Goal: Book appointment/travel/reservation

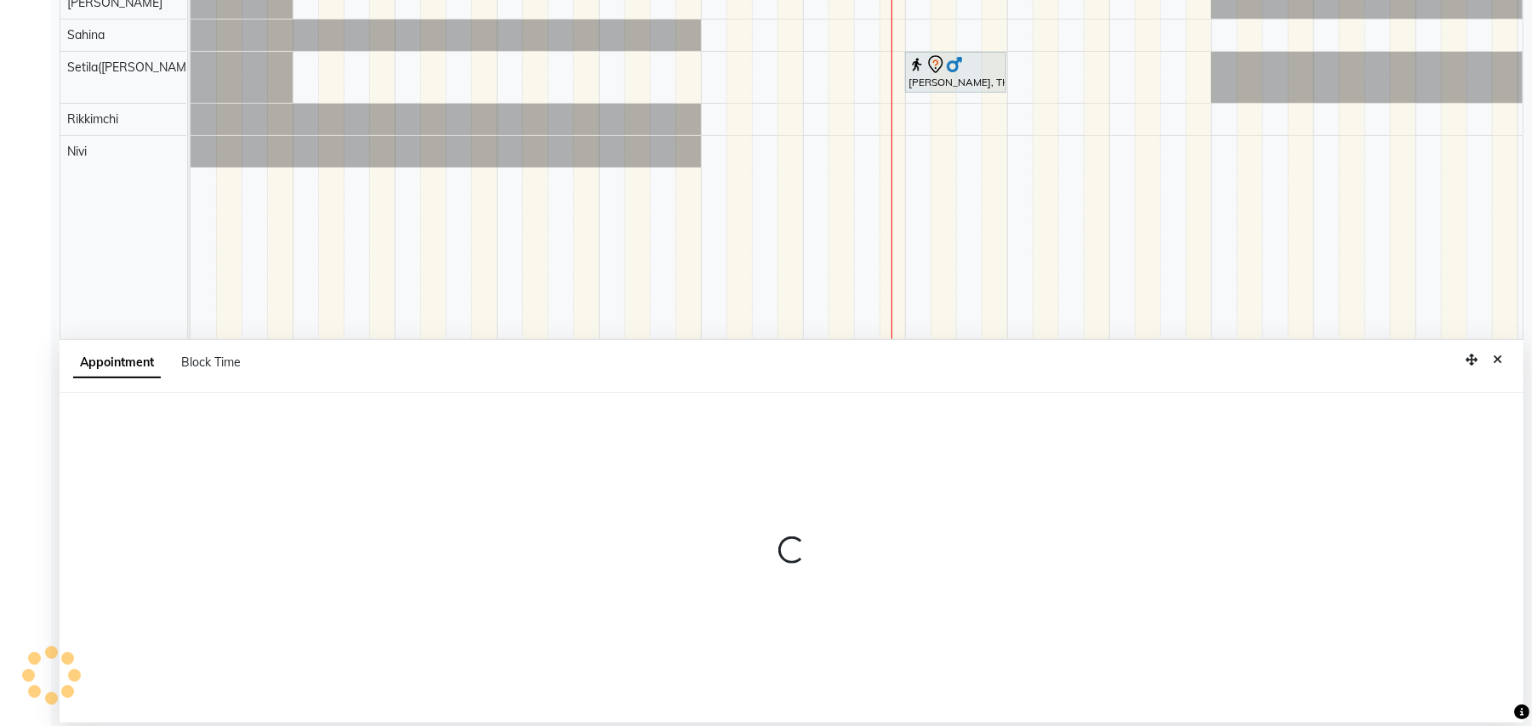
select select "77564"
select select "1035"
select select "tentative"
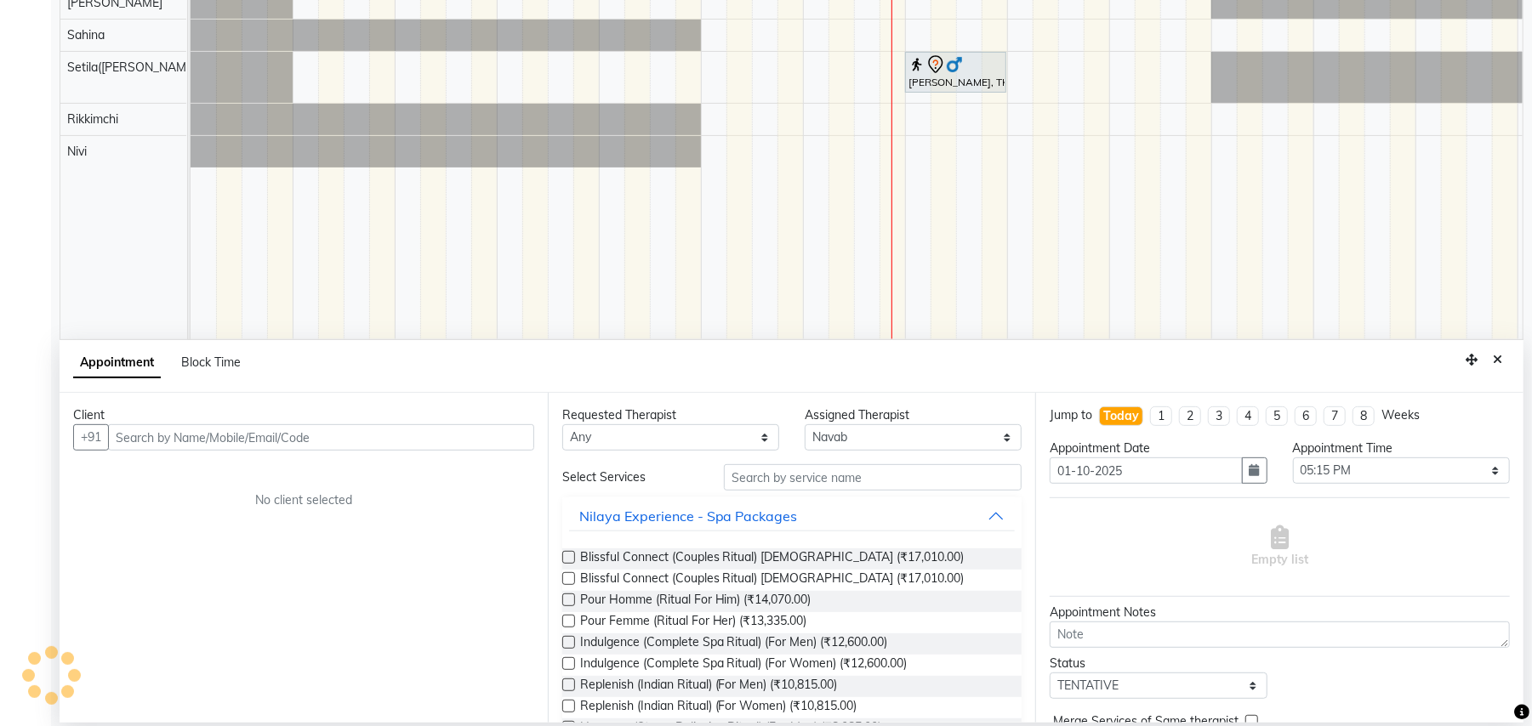
scroll to position [320, 0]
click at [250, 430] on input "text" at bounding box center [321, 436] width 426 height 26
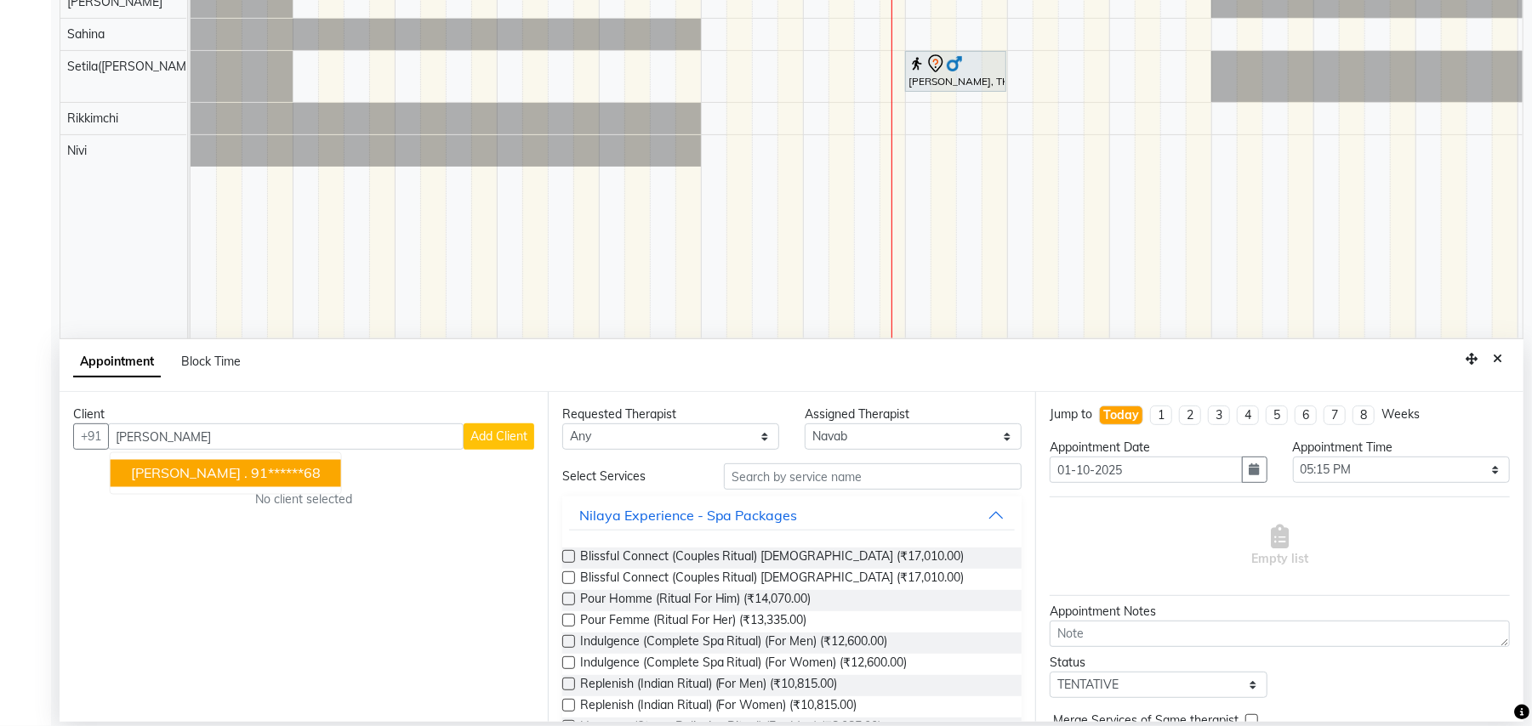
click at [251, 473] on ngb-highlight "91******68" at bounding box center [286, 473] width 70 height 17
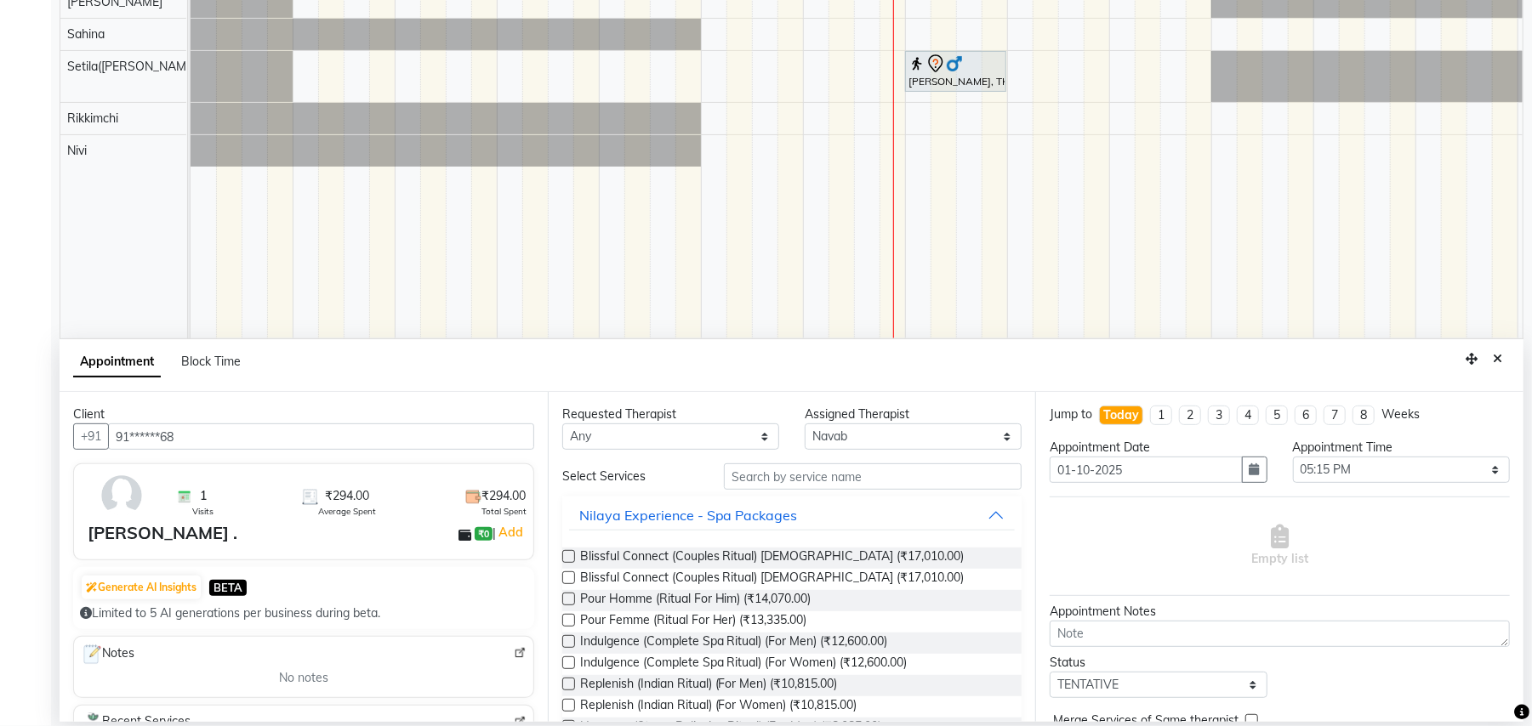
type input "91******68"
click at [803, 480] on input "text" at bounding box center [873, 476] width 298 height 26
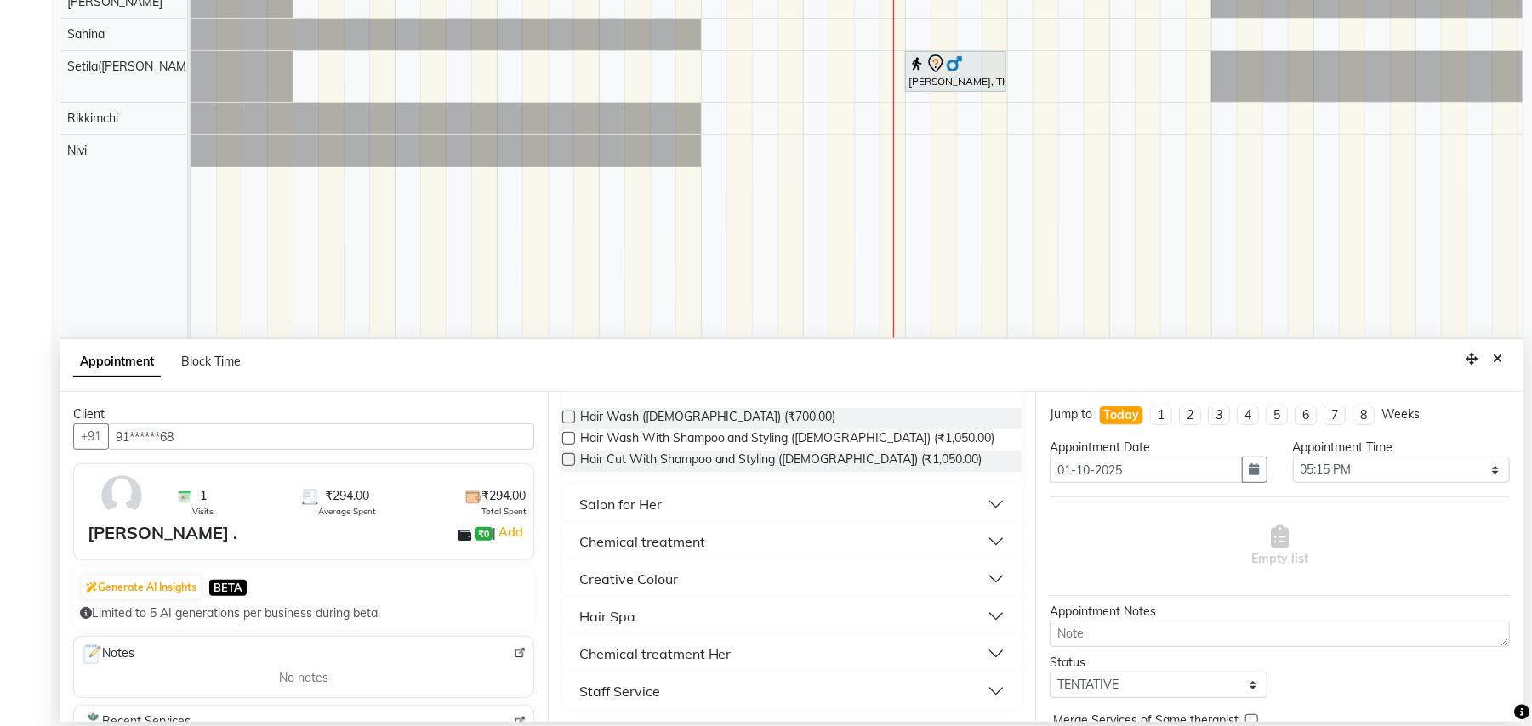
scroll to position [140, 0]
type input "hair"
click at [621, 688] on div "Staff Service" at bounding box center [619, 690] width 81 height 20
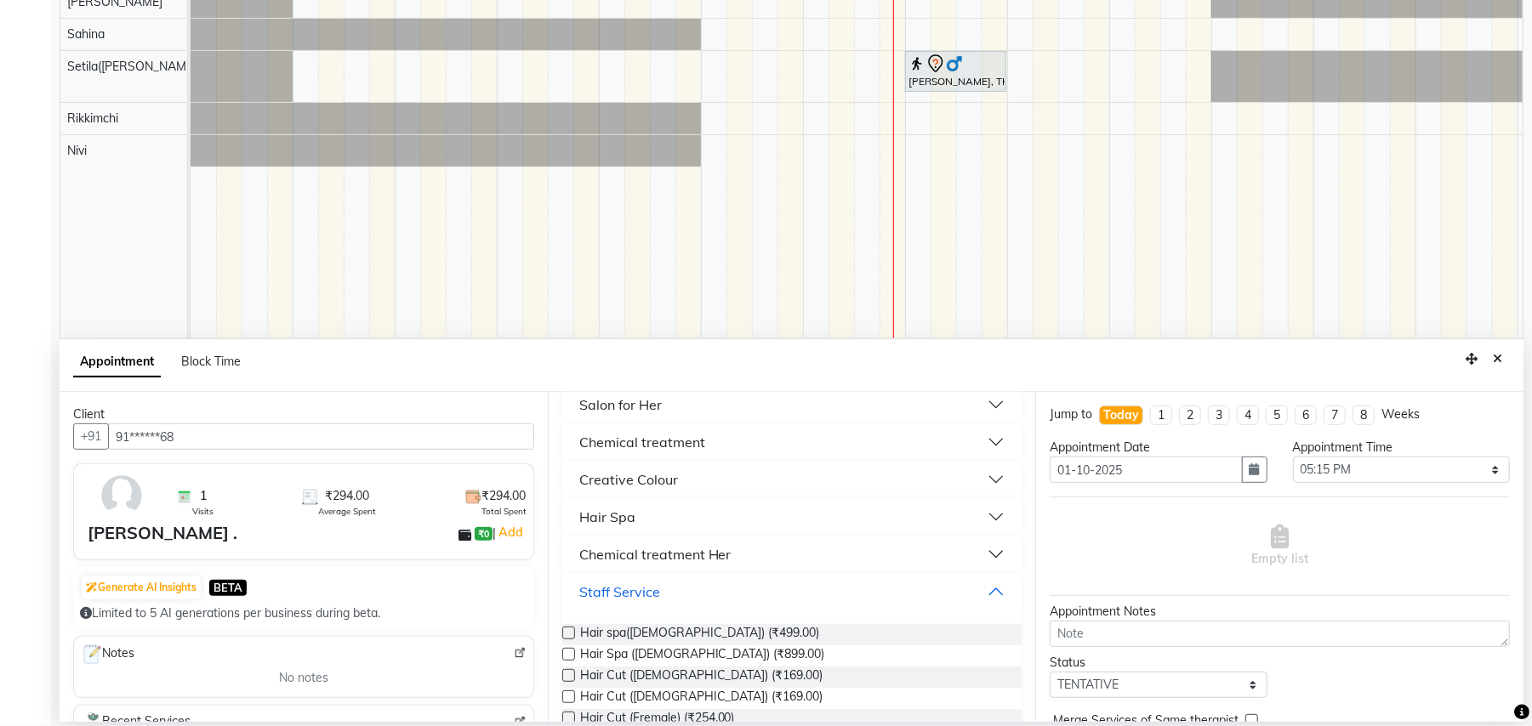
scroll to position [293, 0]
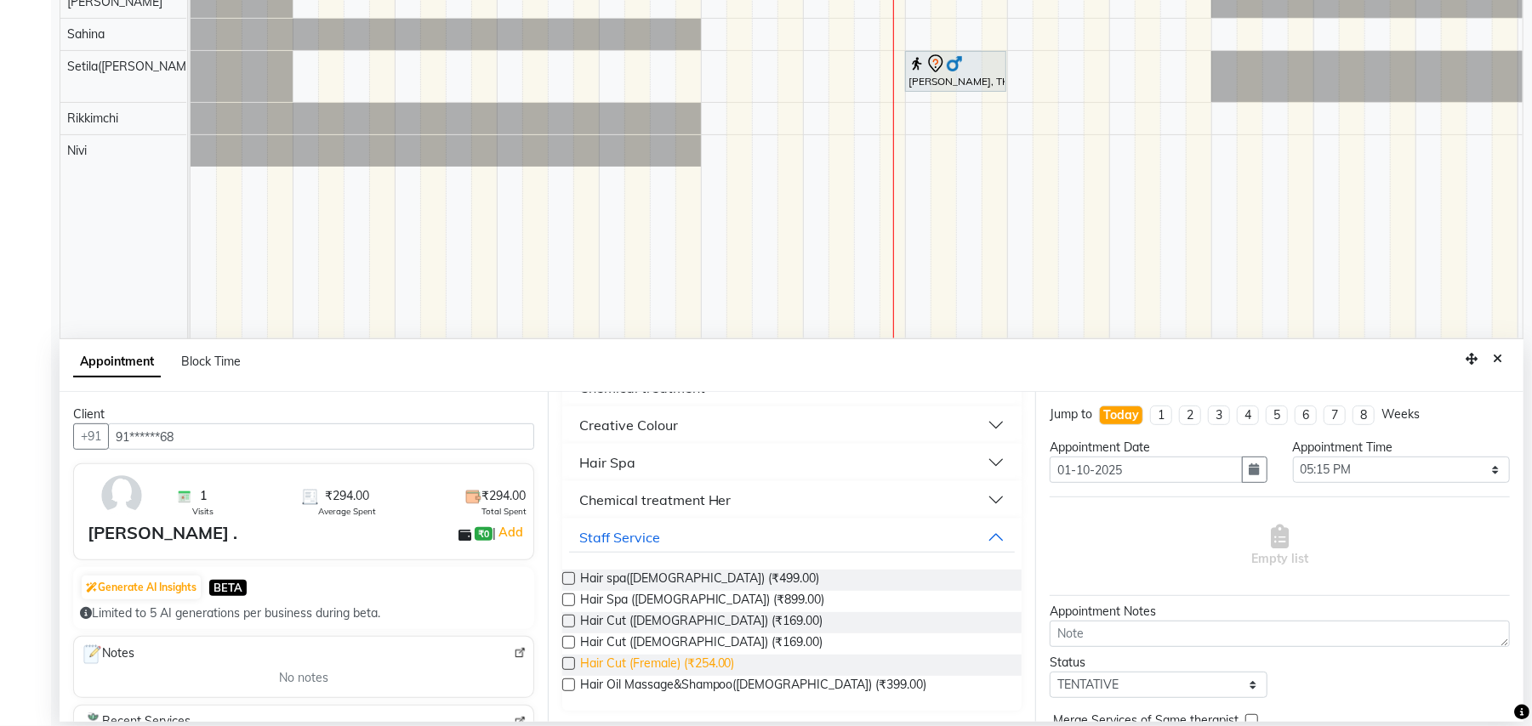
click at [716, 664] on span "Hair Cut (Fremale) (₹254.00)" at bounding box center [657, 665] width 155 height 21
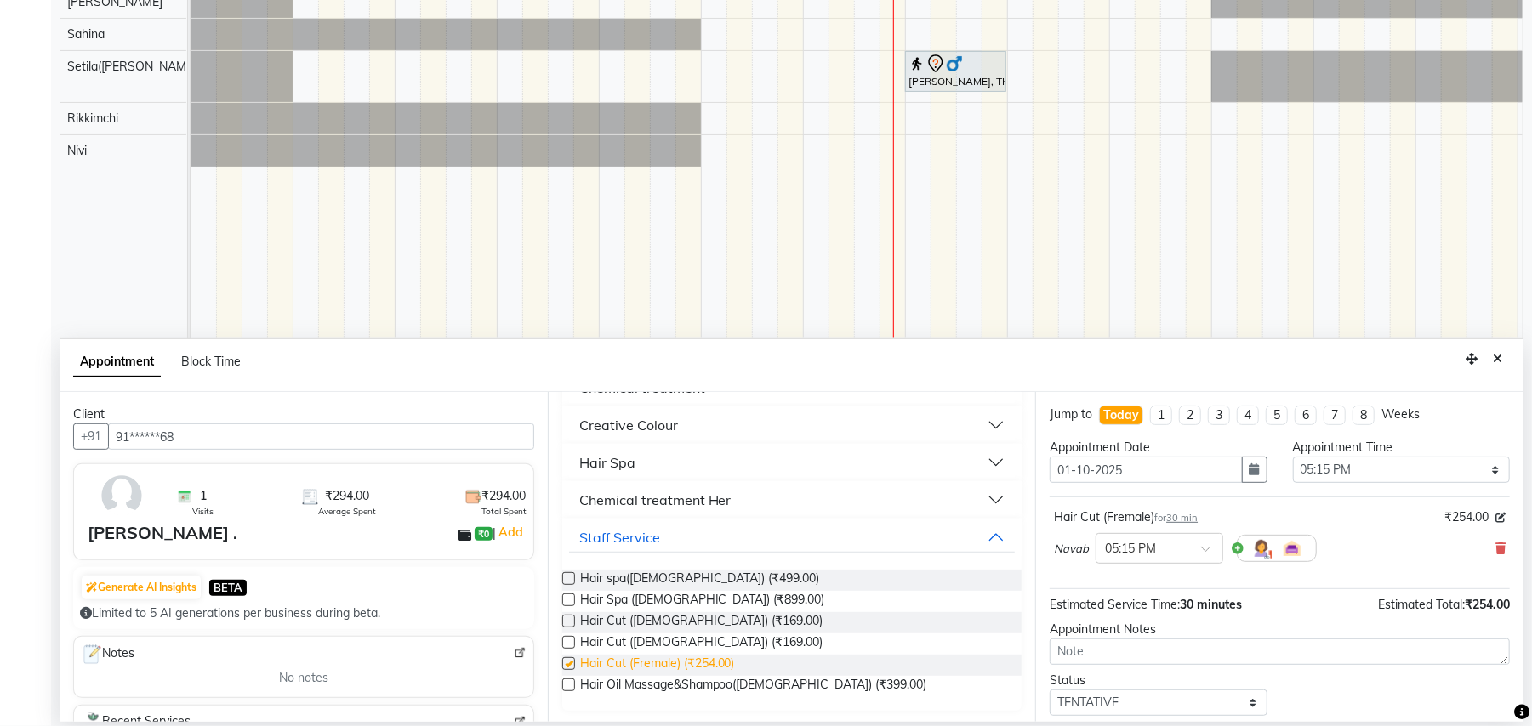
checkbox input "false"
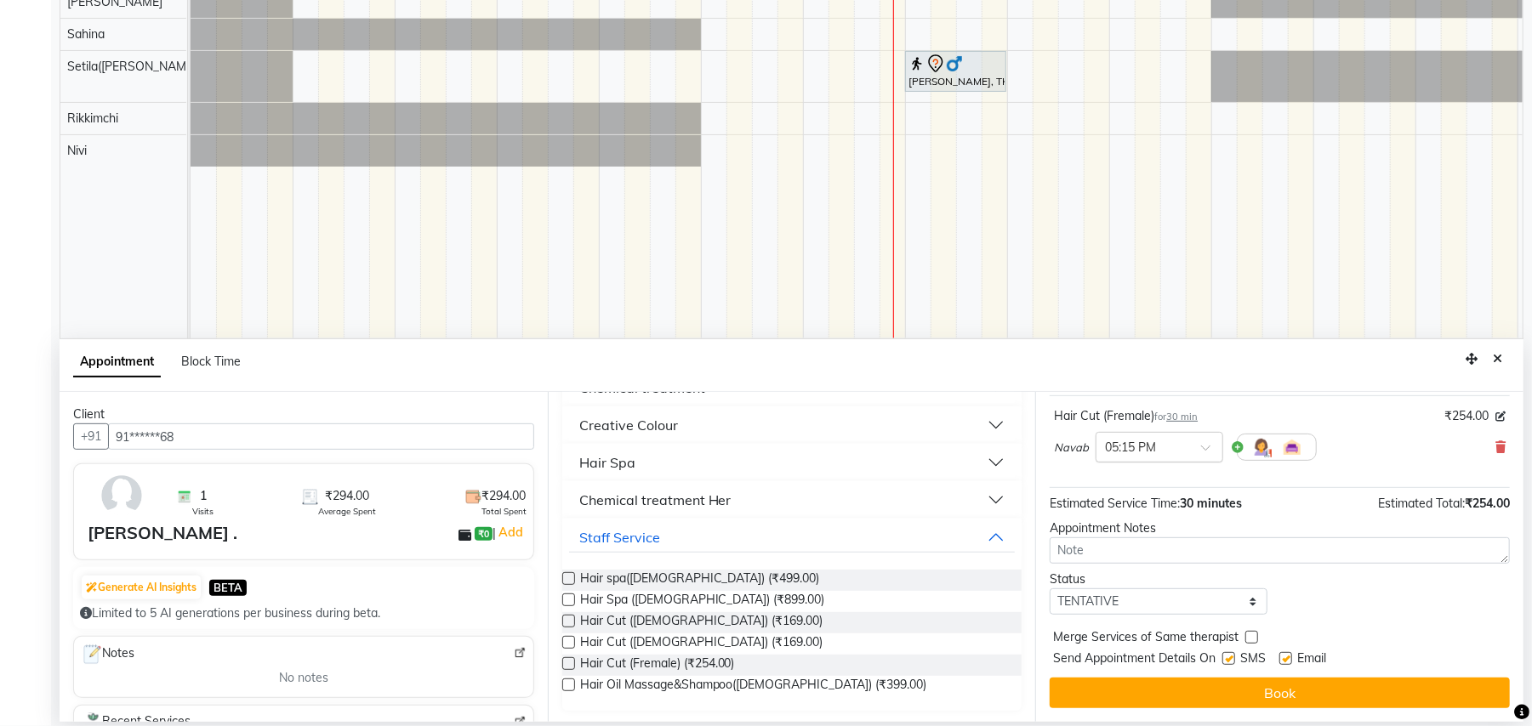
click at [1192, 440] on div at bounding box center [1159, 446] width 126 height 18
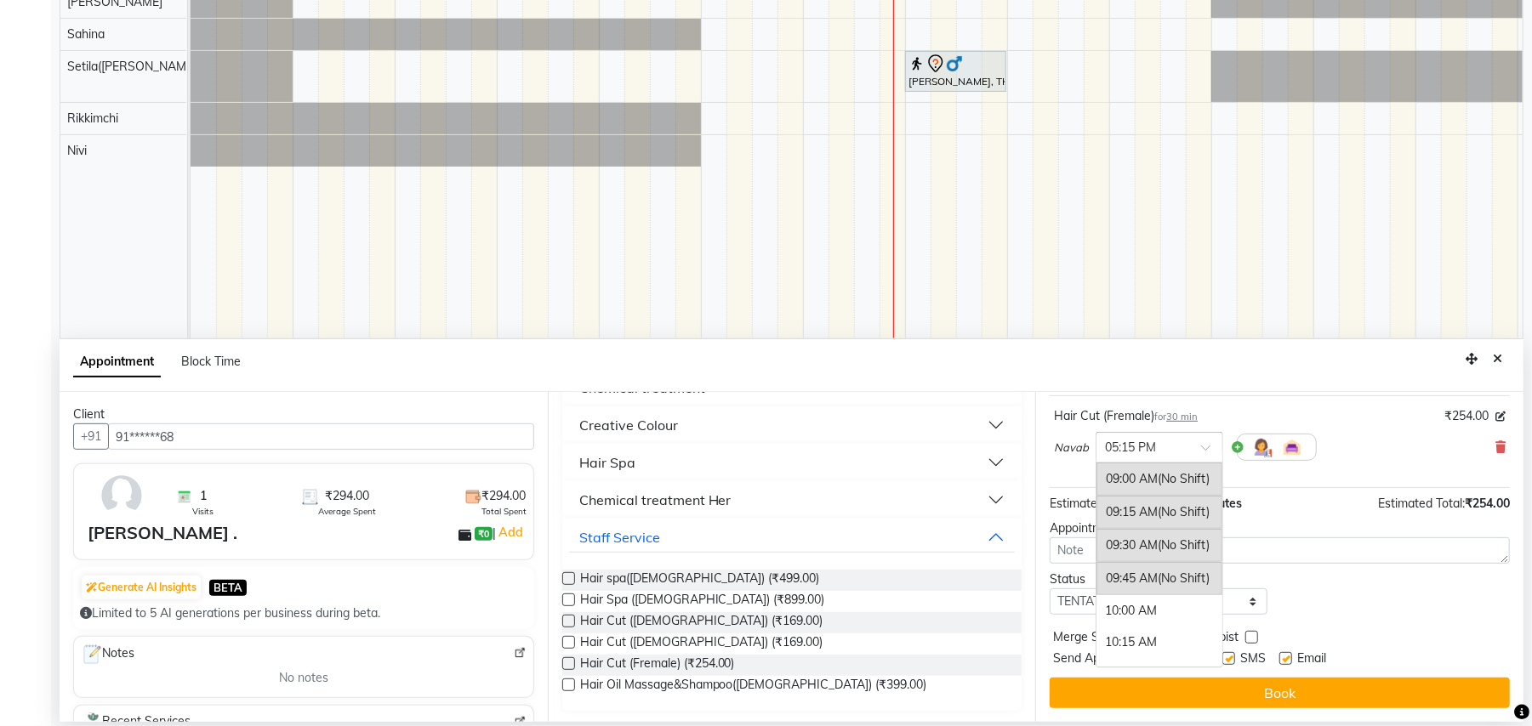
scroll to position [1056, 0]
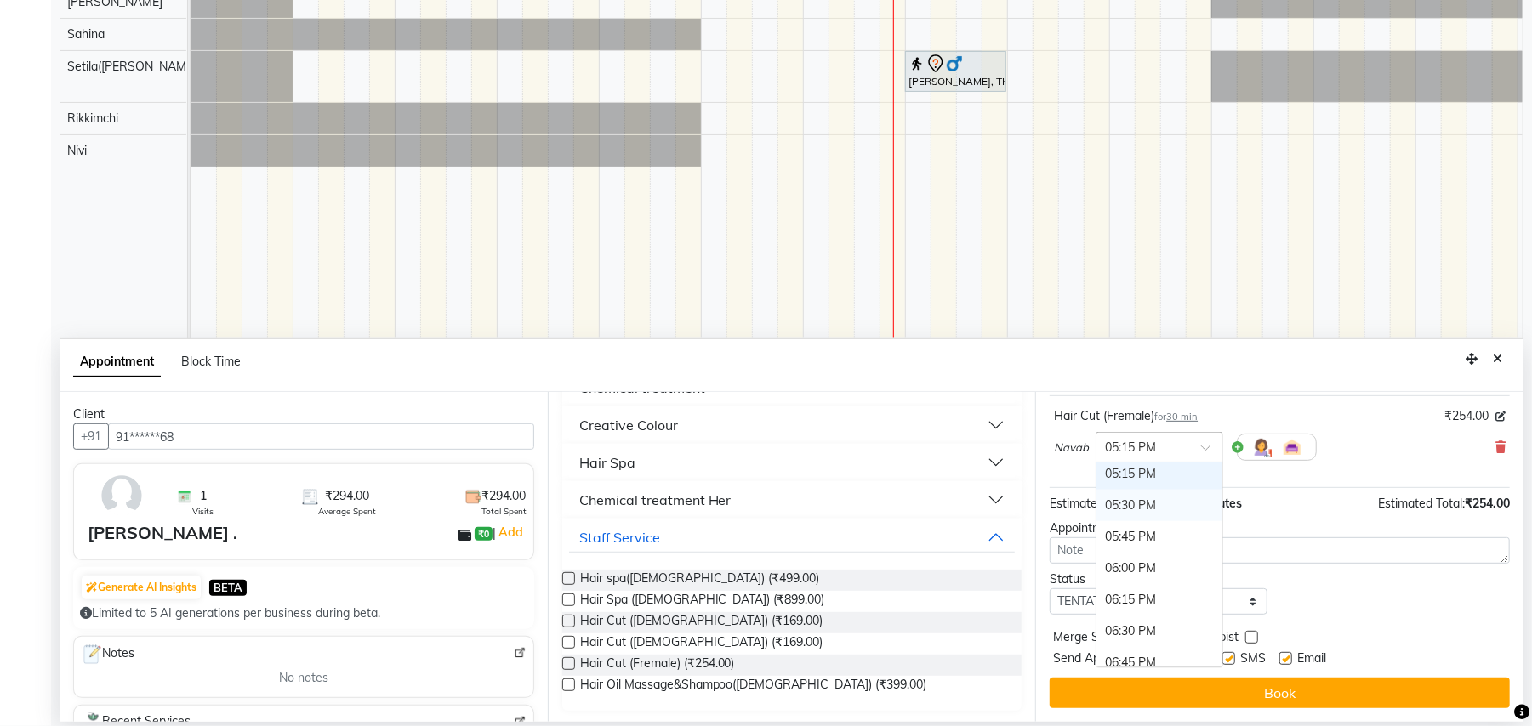
click at [1155, 509] on div "05:30 PM" at bounding box center [1159, 505] width 126 height 31
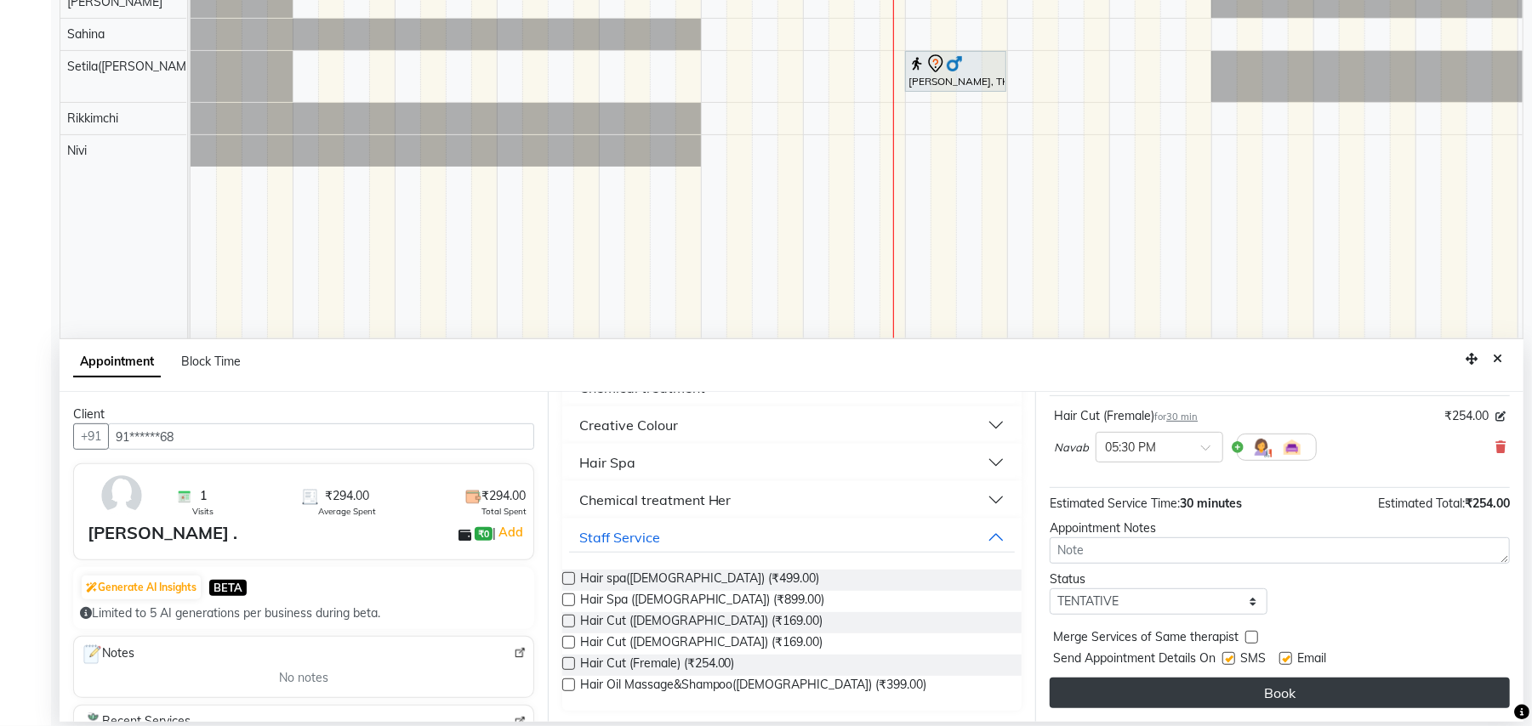
click at [1247, 697] on button "Book" at bounding box center [1279, 693] width 460 height 31
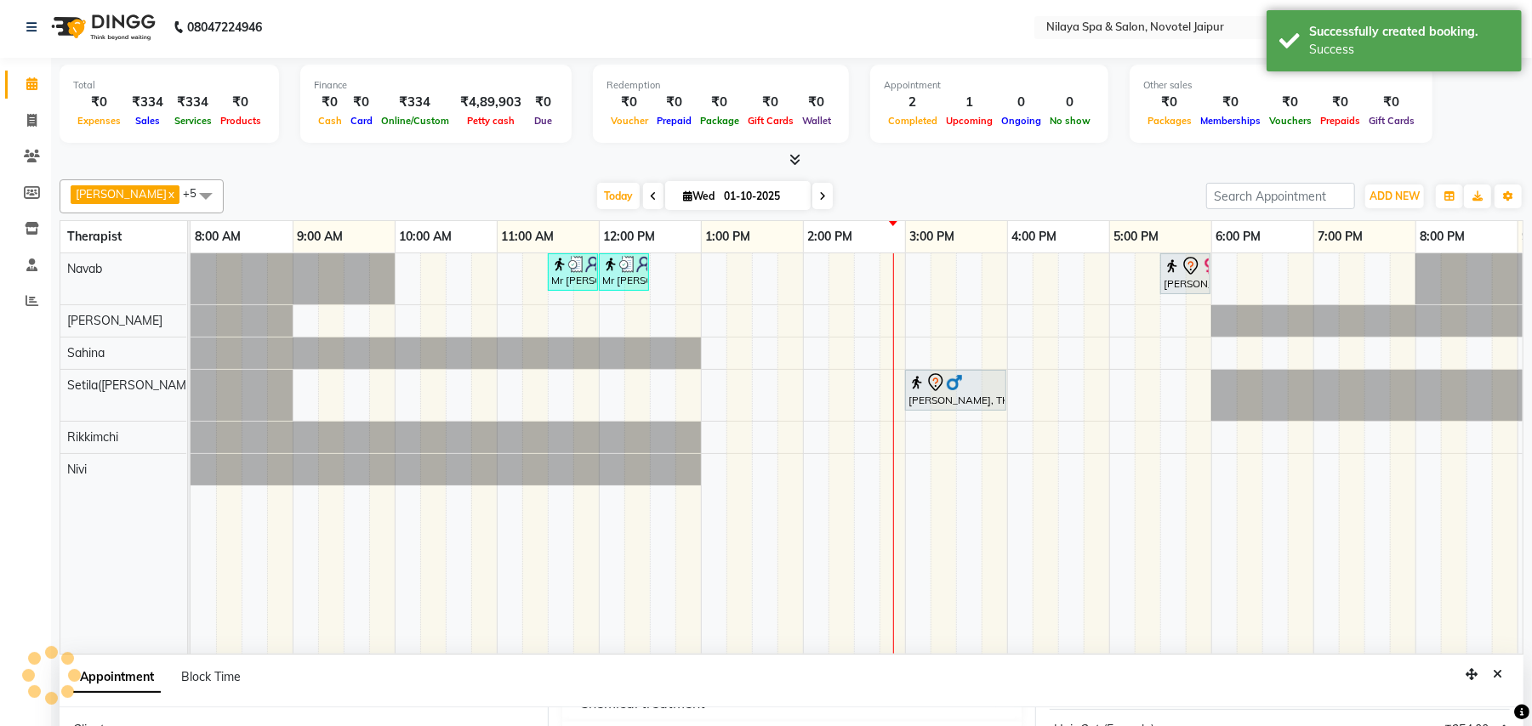
scroll to position [0, 0]
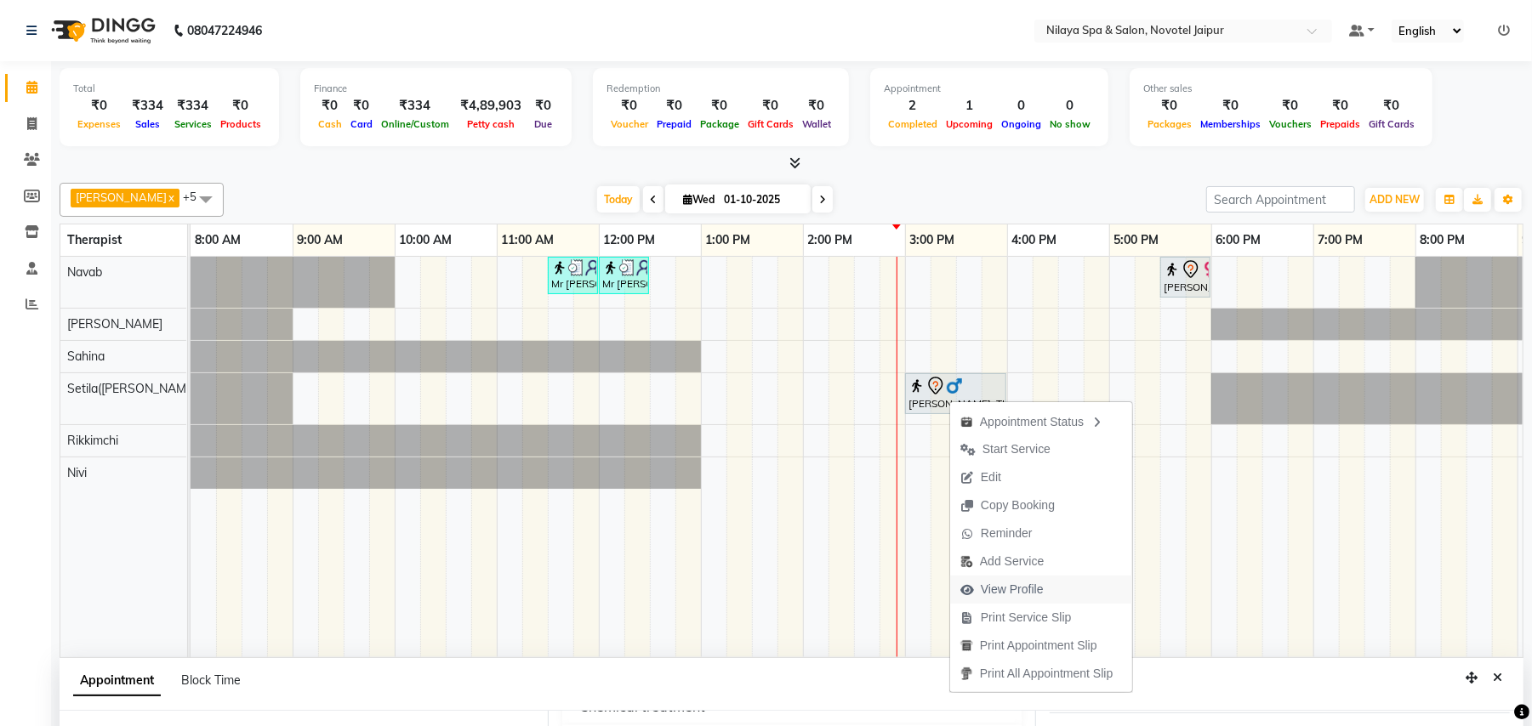
click at [990, 586] on span "View Profile" at bounding box center [1011, 590] width 63 height 18
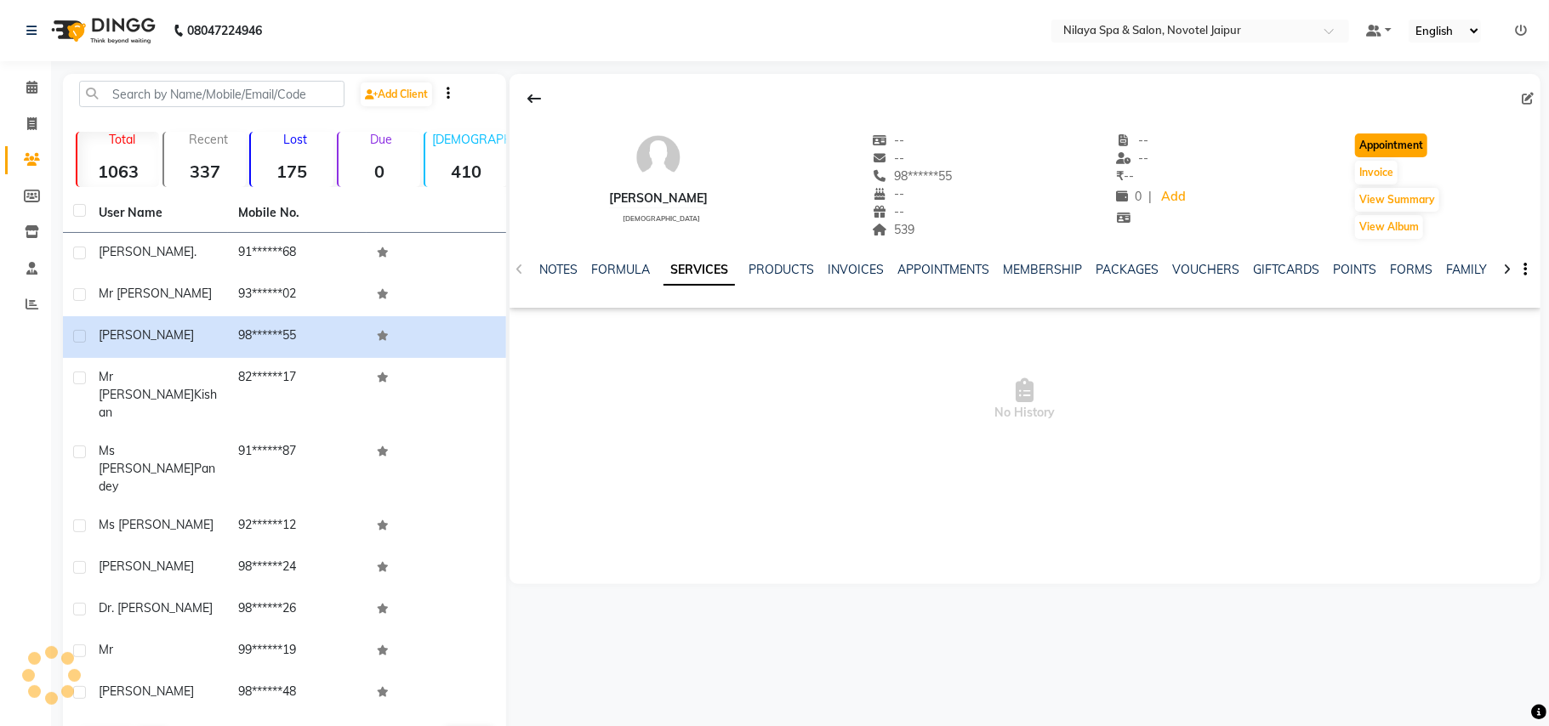
click at [1369, 147] on button "Appointment" at bounding box center [1391, 146] width 72 height 24
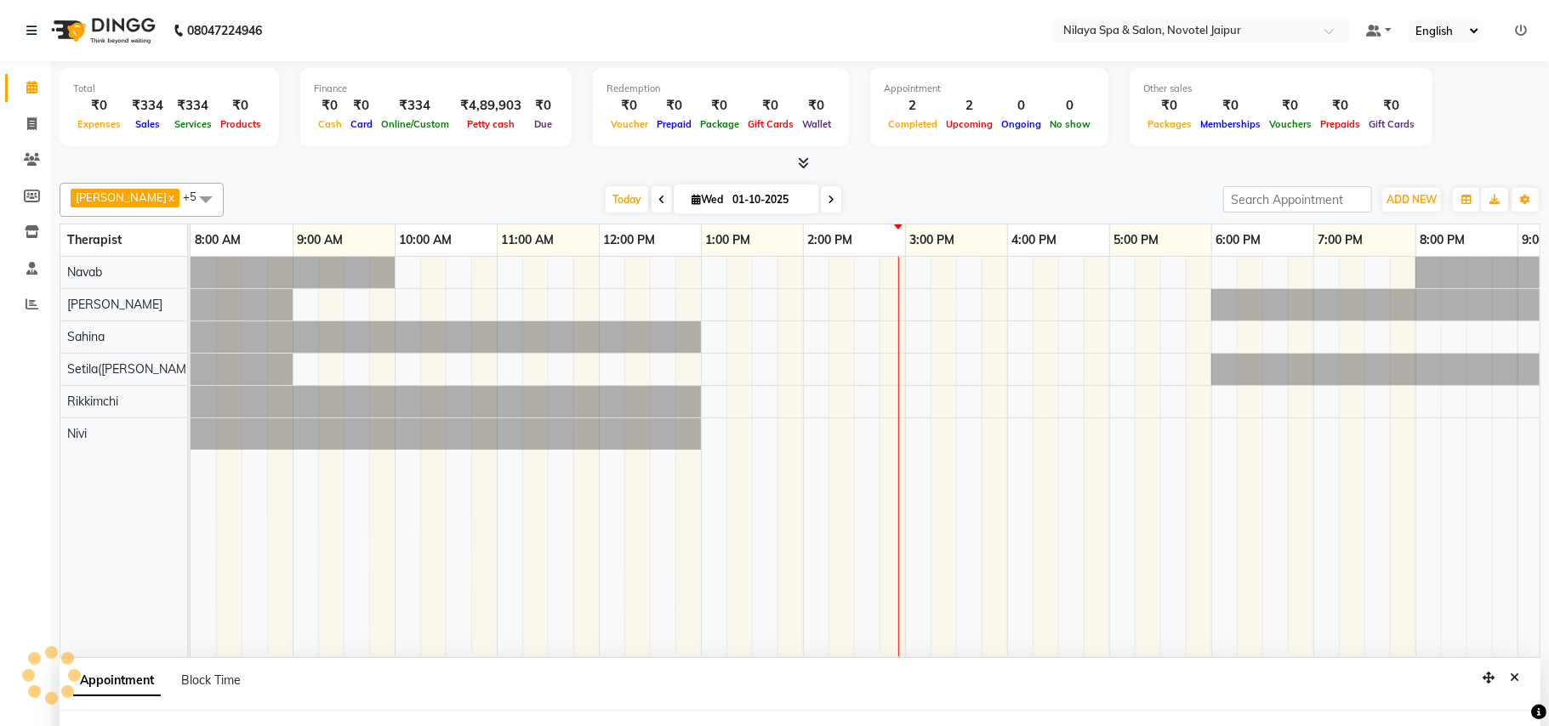
select select "tentative"
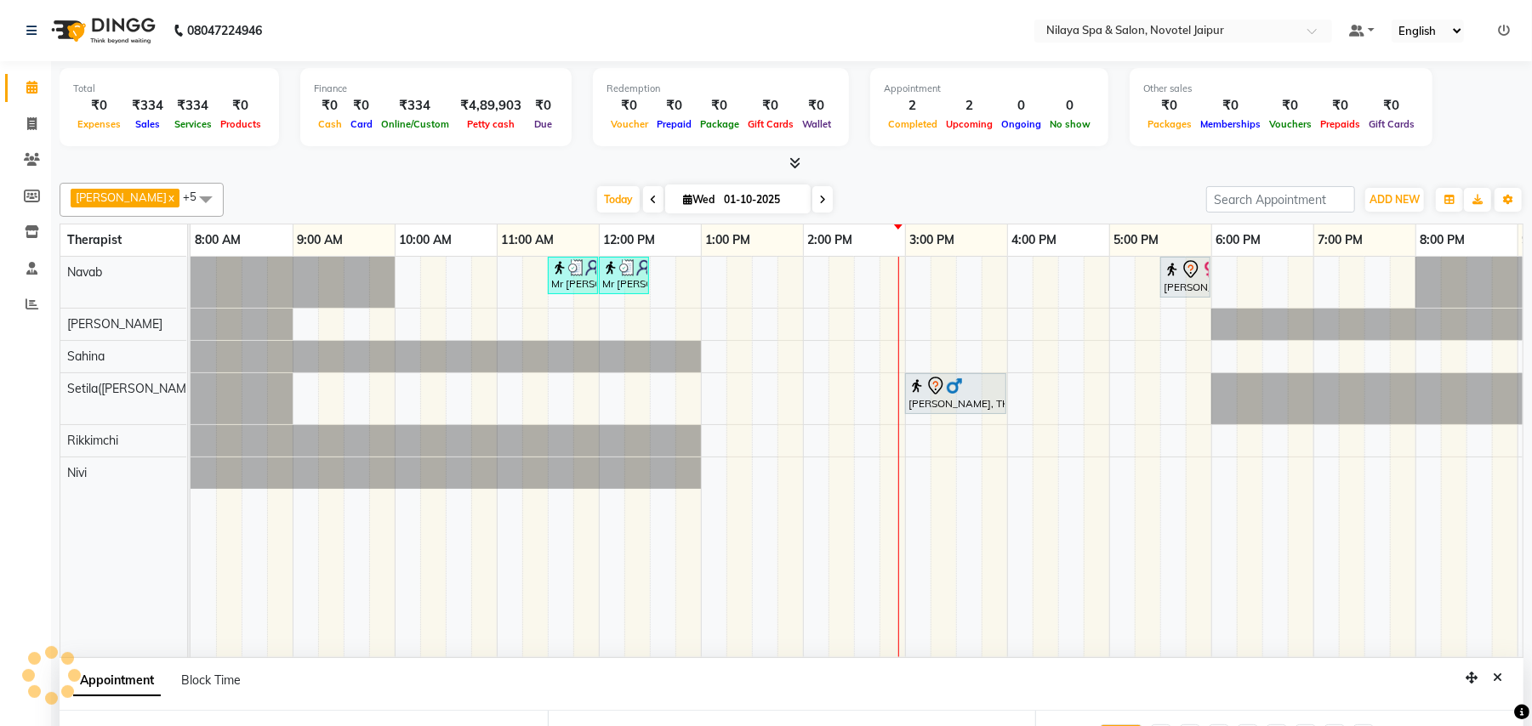
select select "540"
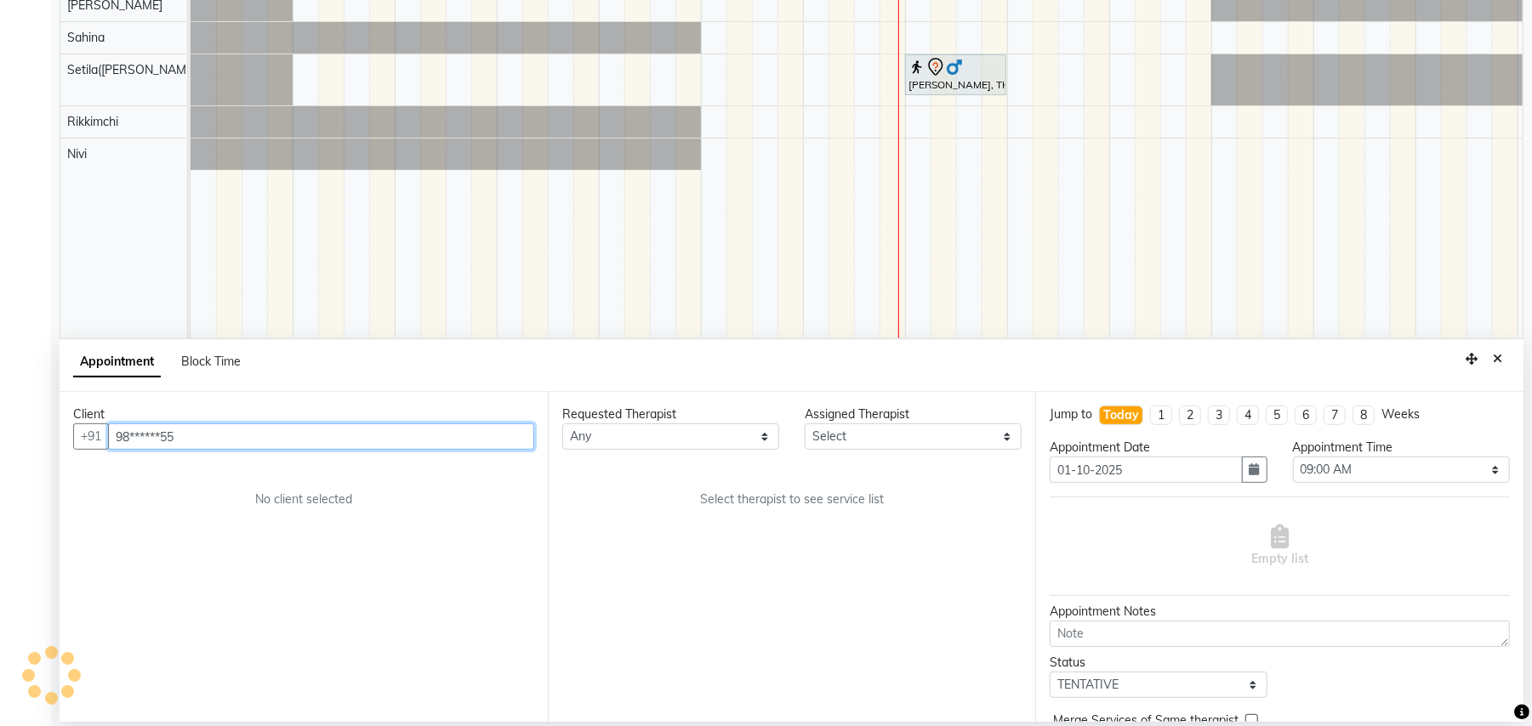
scroll to position [0, 301]
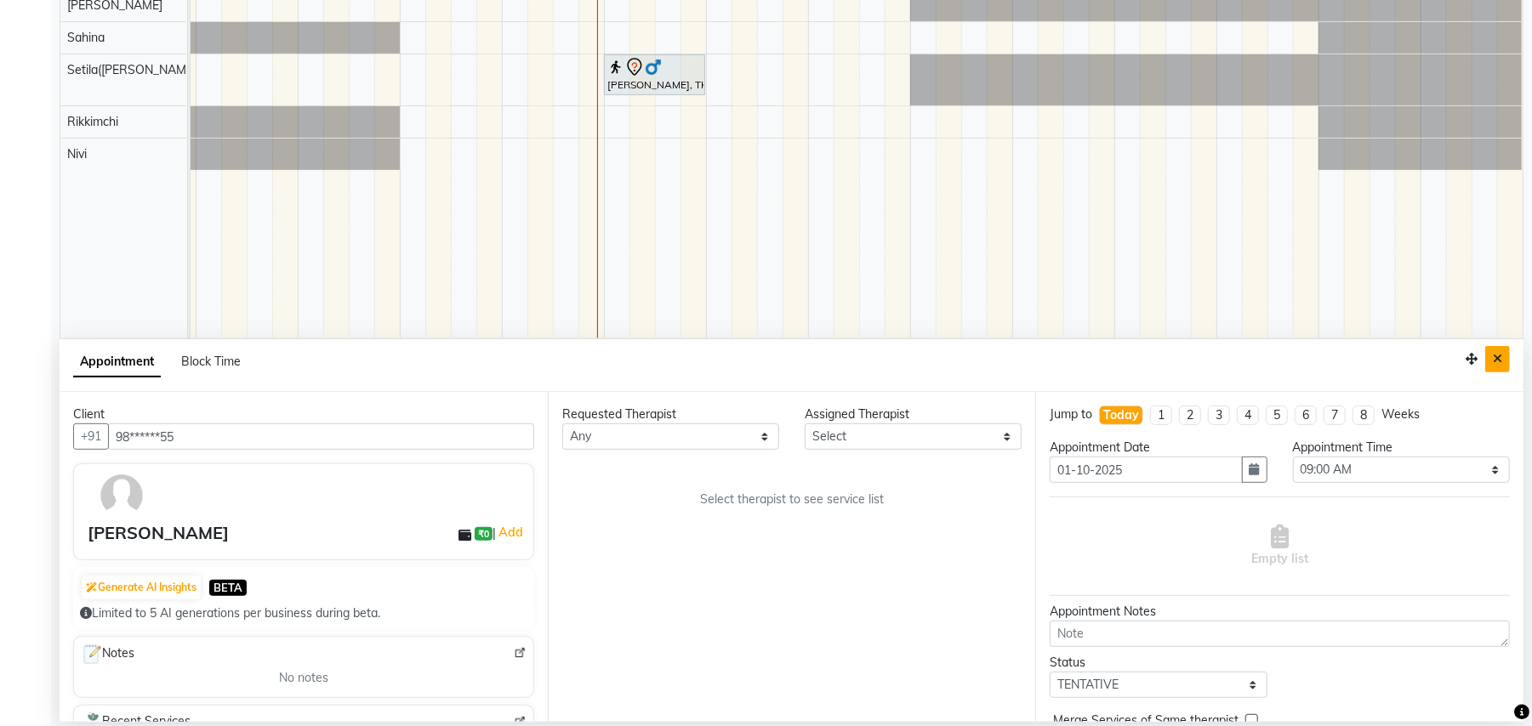
click at [1503, 355] on button "Close" at bounding box center [1497, 359] width 25 height 26
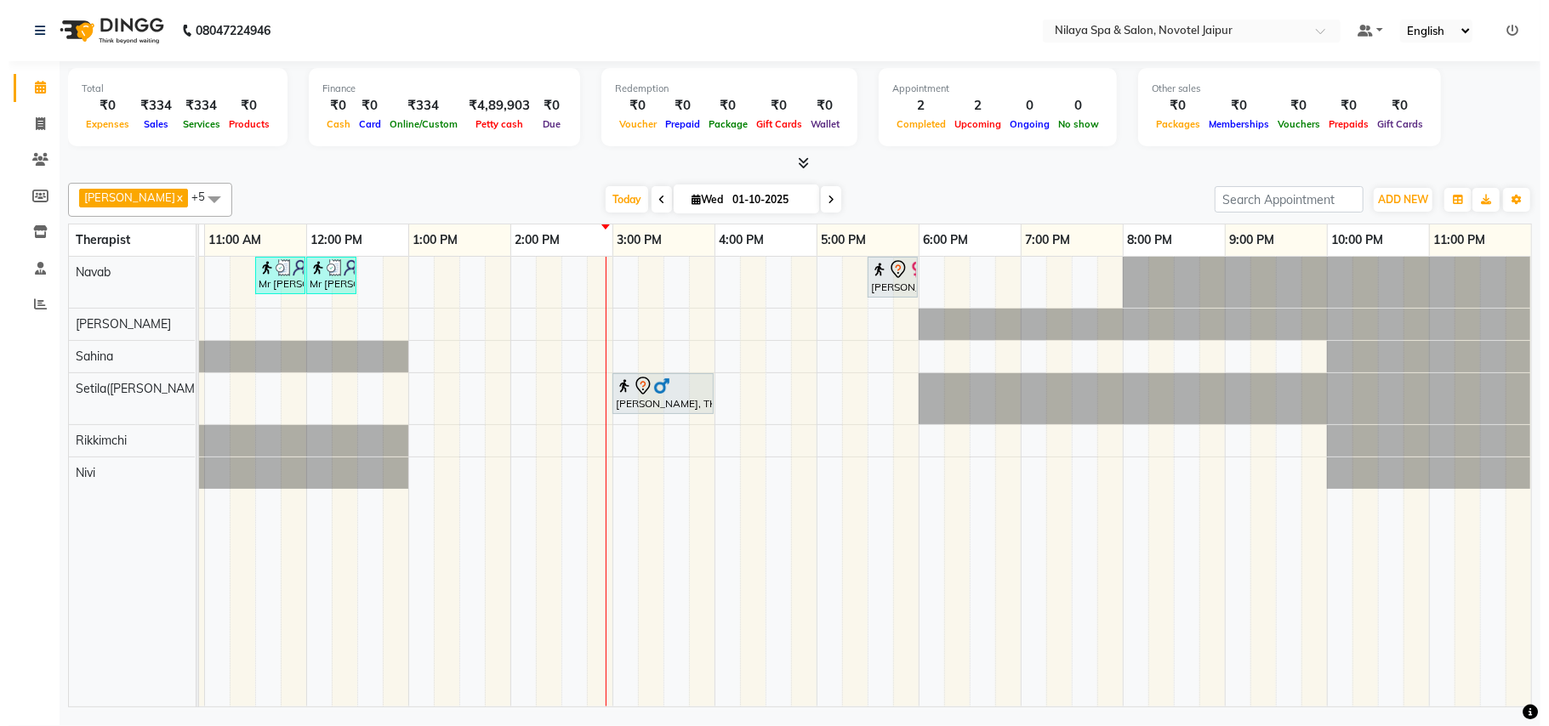
scroll to position [0, 284]
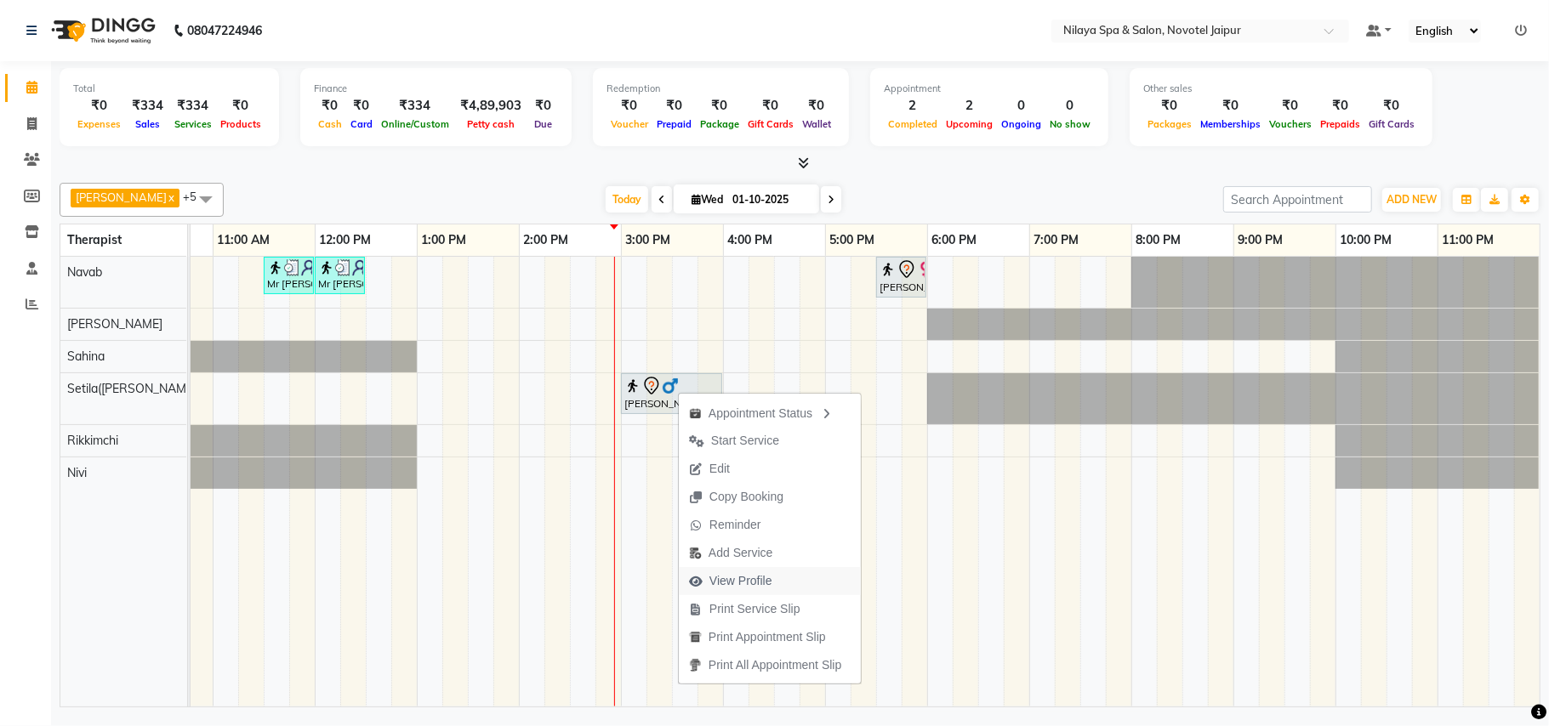
click at [736, 582] on span "View Profile" at bounding box center [740, 581] width 63 height 18
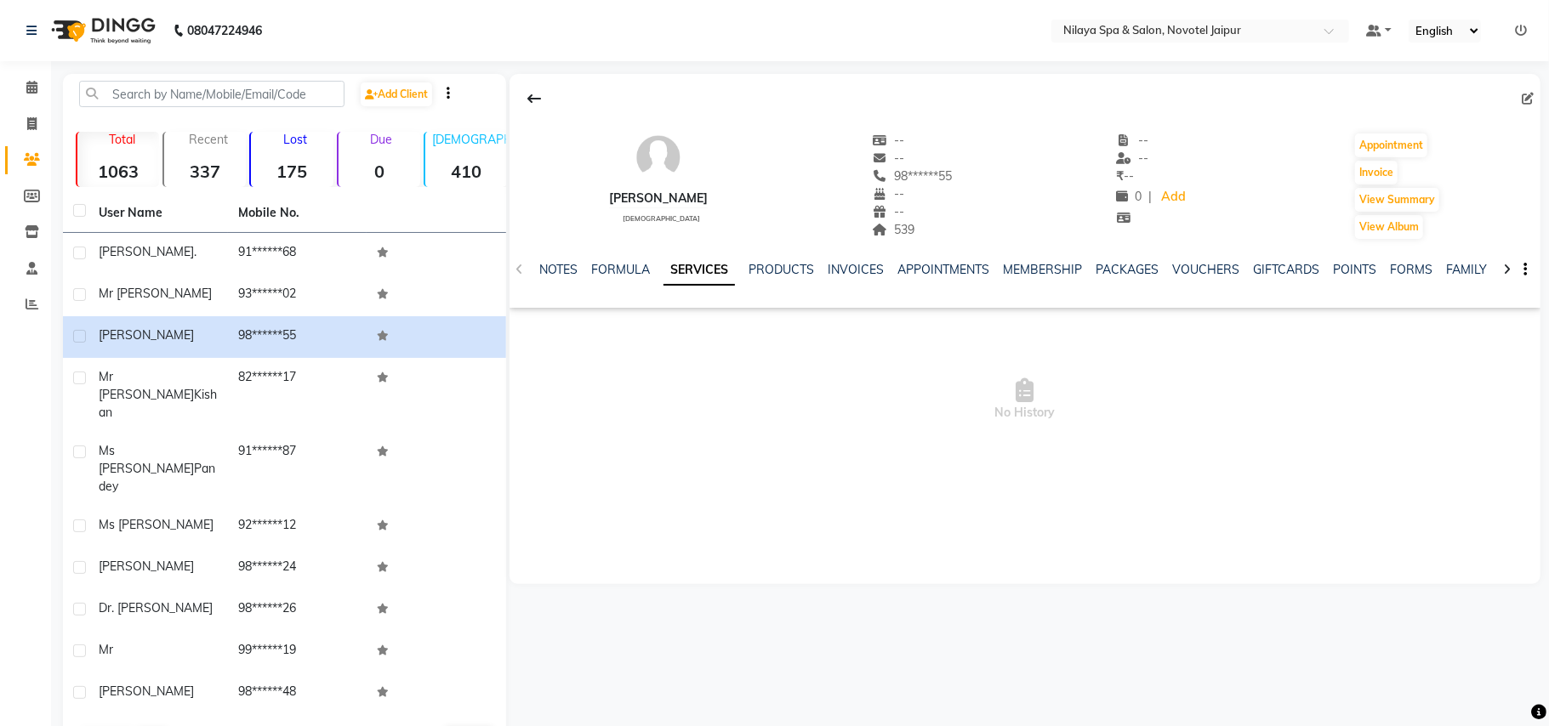
click at [1527, 95] on icon at bounding box center [1527, 99] width 12 height 12
select select "[DEMOGRAPHIC_DATA]"
select select "54521"
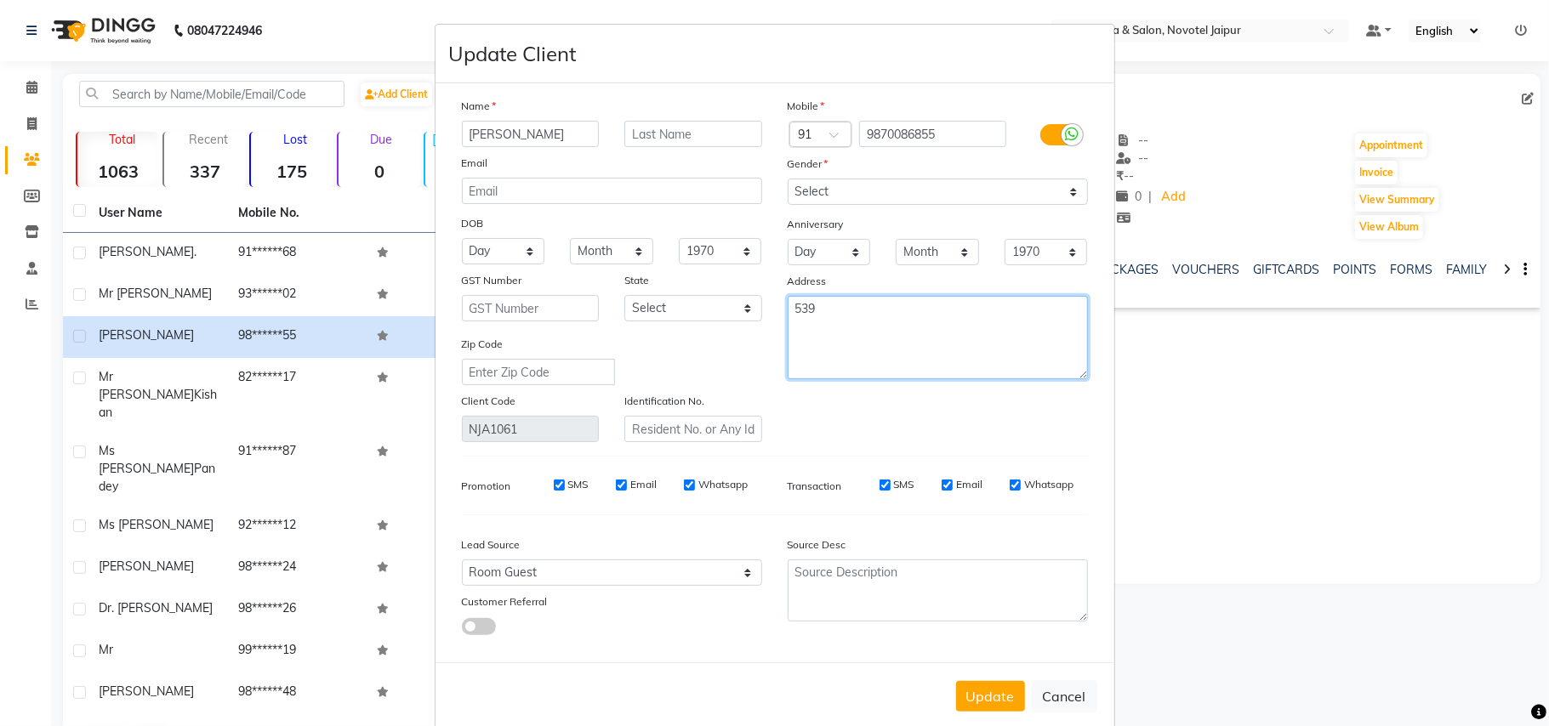
click at [850, 310] on textarea "539" at bounding box center [937, 337] width 300 height 83
type textarea "539-"
click at [974, 689] on button "Update" at bounding box center [990, 696] width 69 height 31
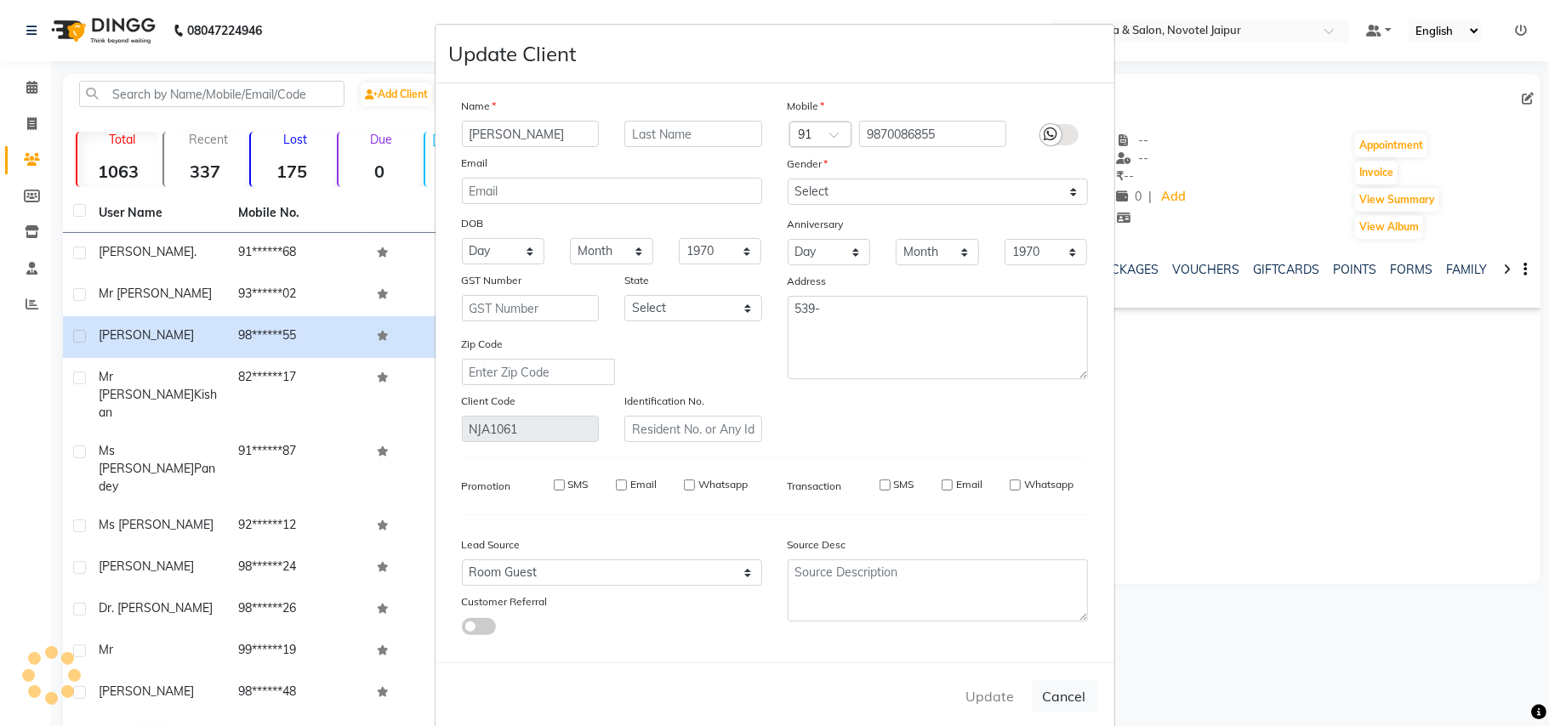
select select
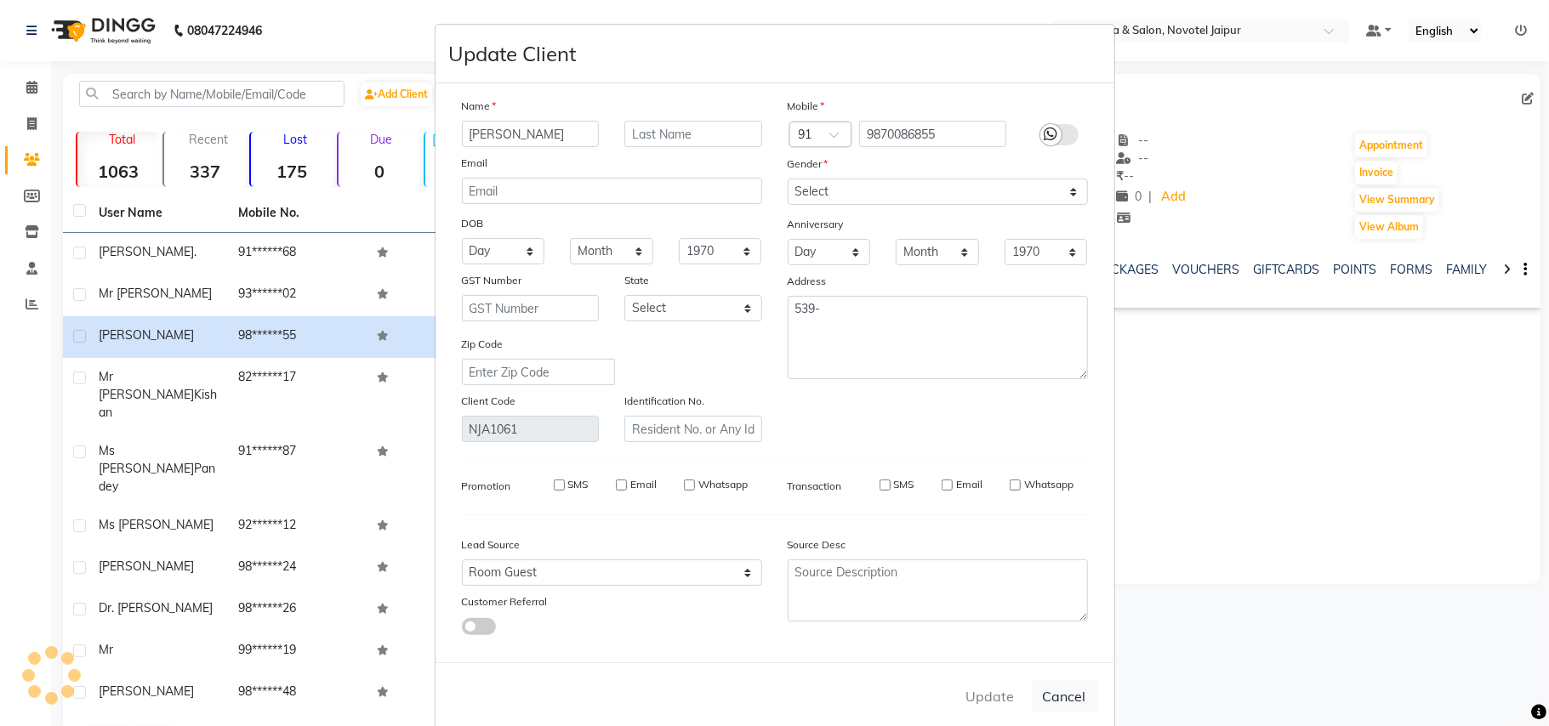
select select
checkbox input "false"
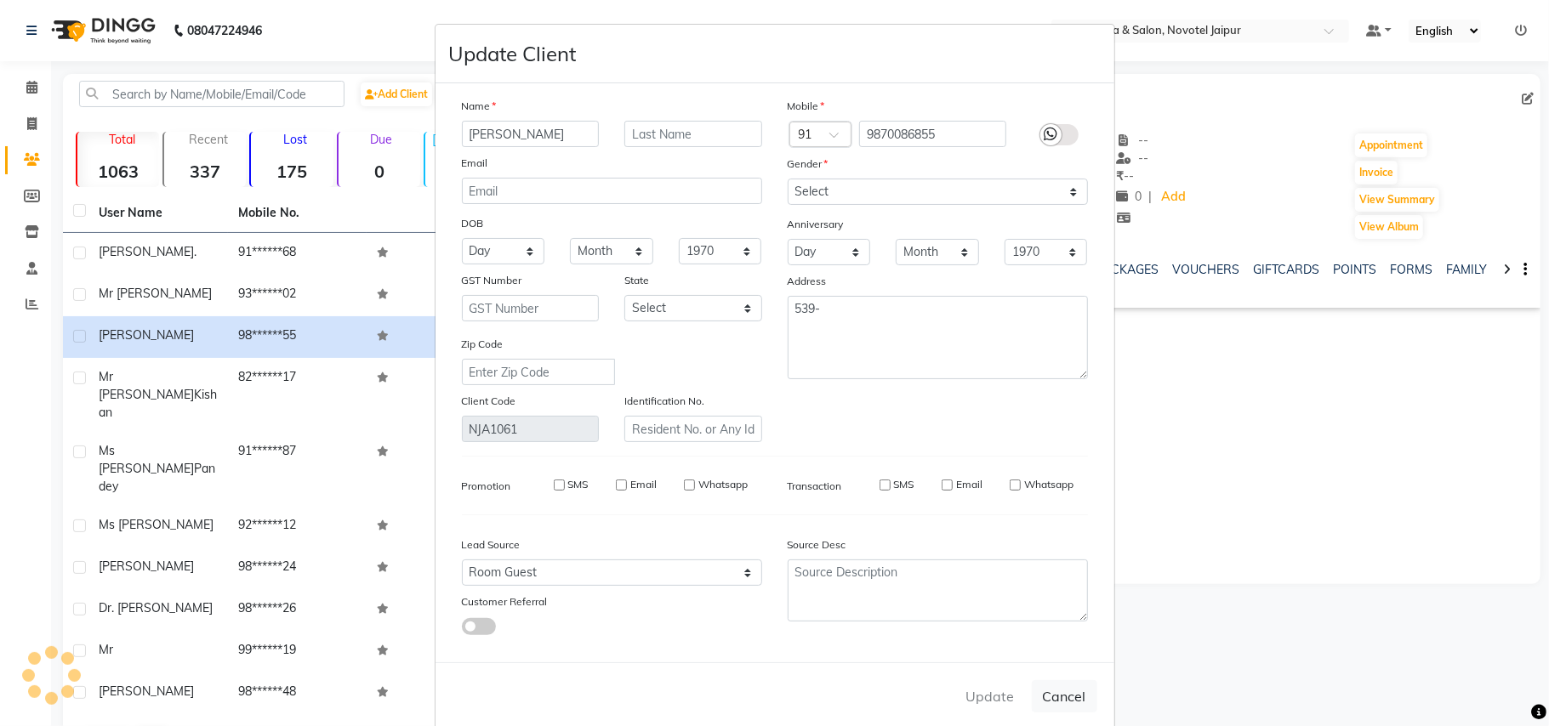
checkbox input "false"
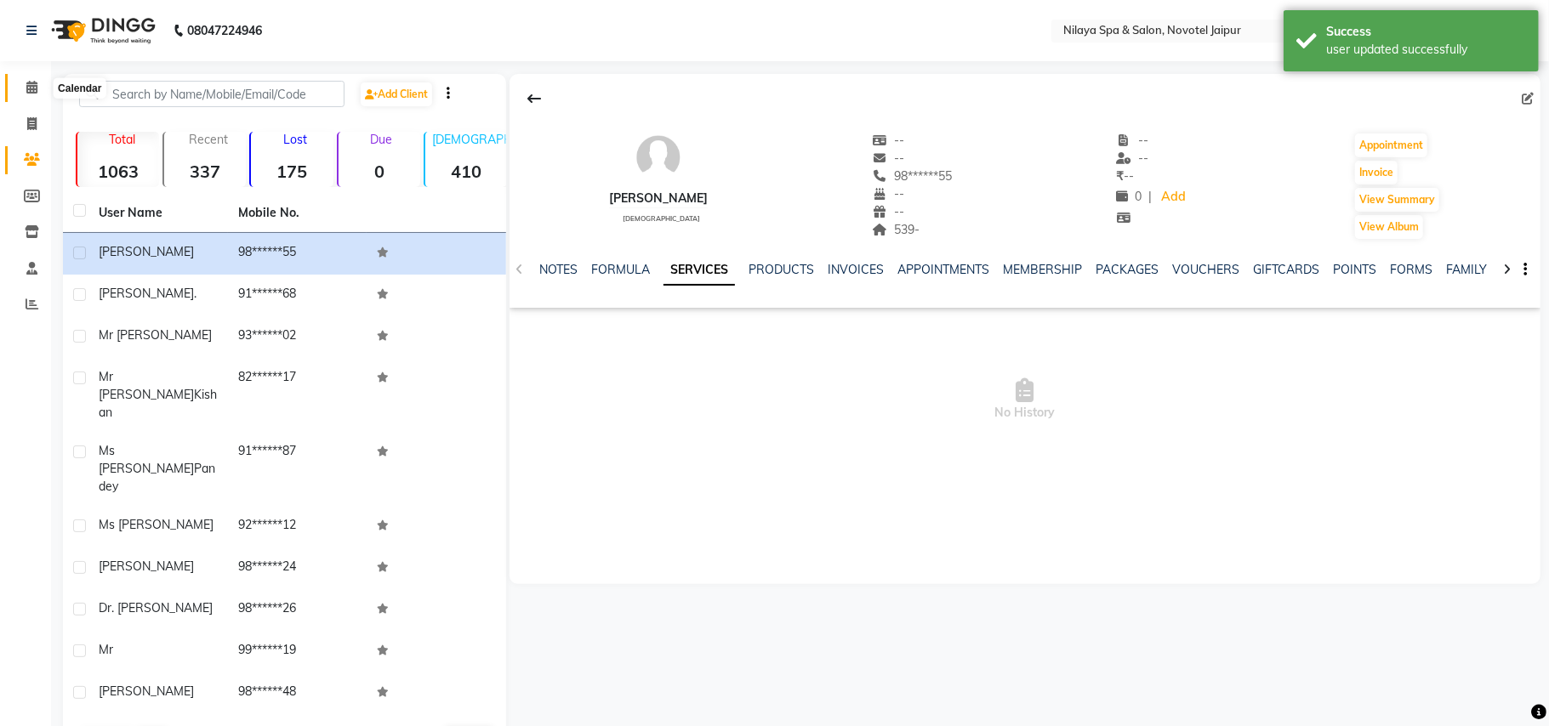
click at [24, 88] on span at bounding box center [32, 88] width 30 height 20
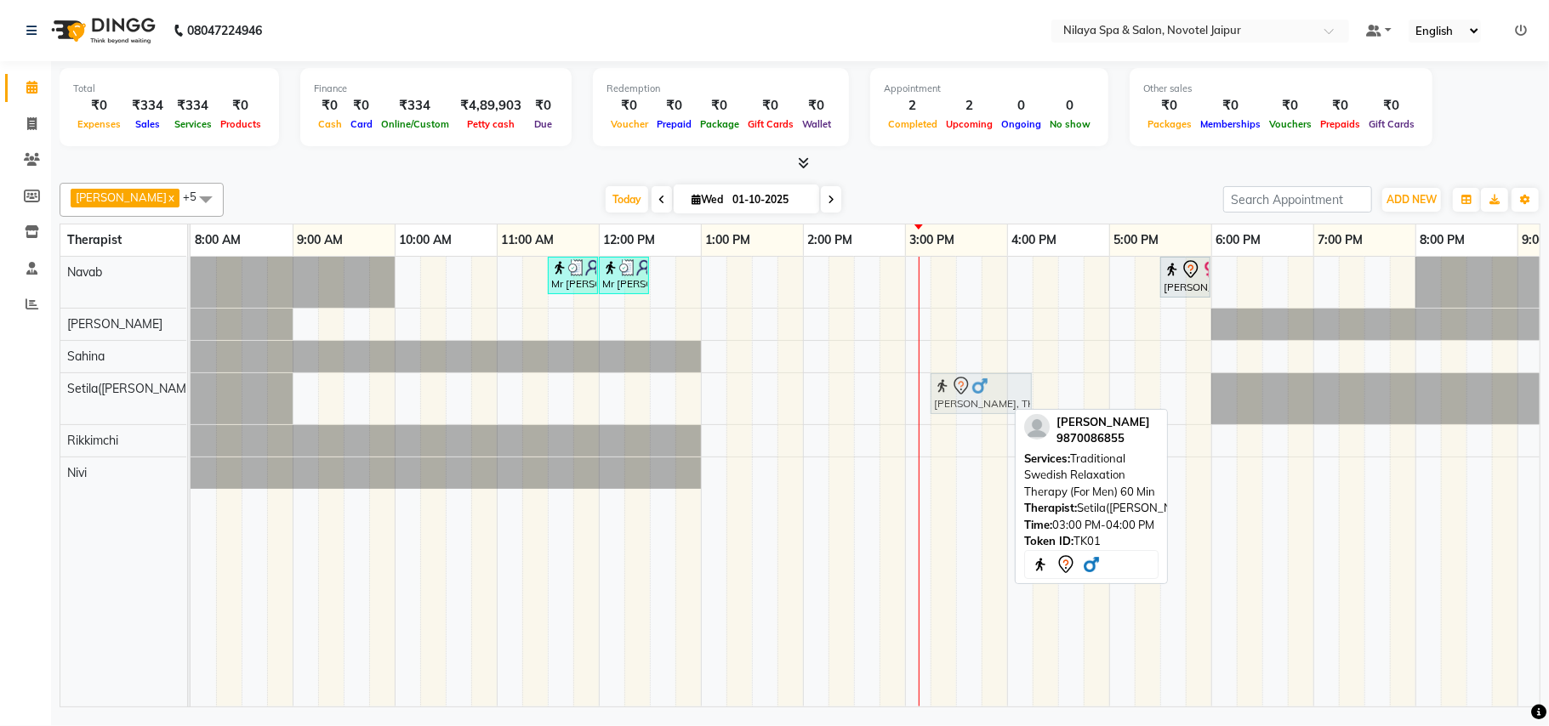
drag, startPoint x: 929, startPoint y: 401, endPoint x: 947, endPoint y: 401, distance: 17.9
click at [190, 401] on div "[PERSON_NAME], TK01, 03:00 PM-04:00 PM, Traditional Swedish Relaxation Therapy …" at bounding box center [190, 398] width 0 height 51
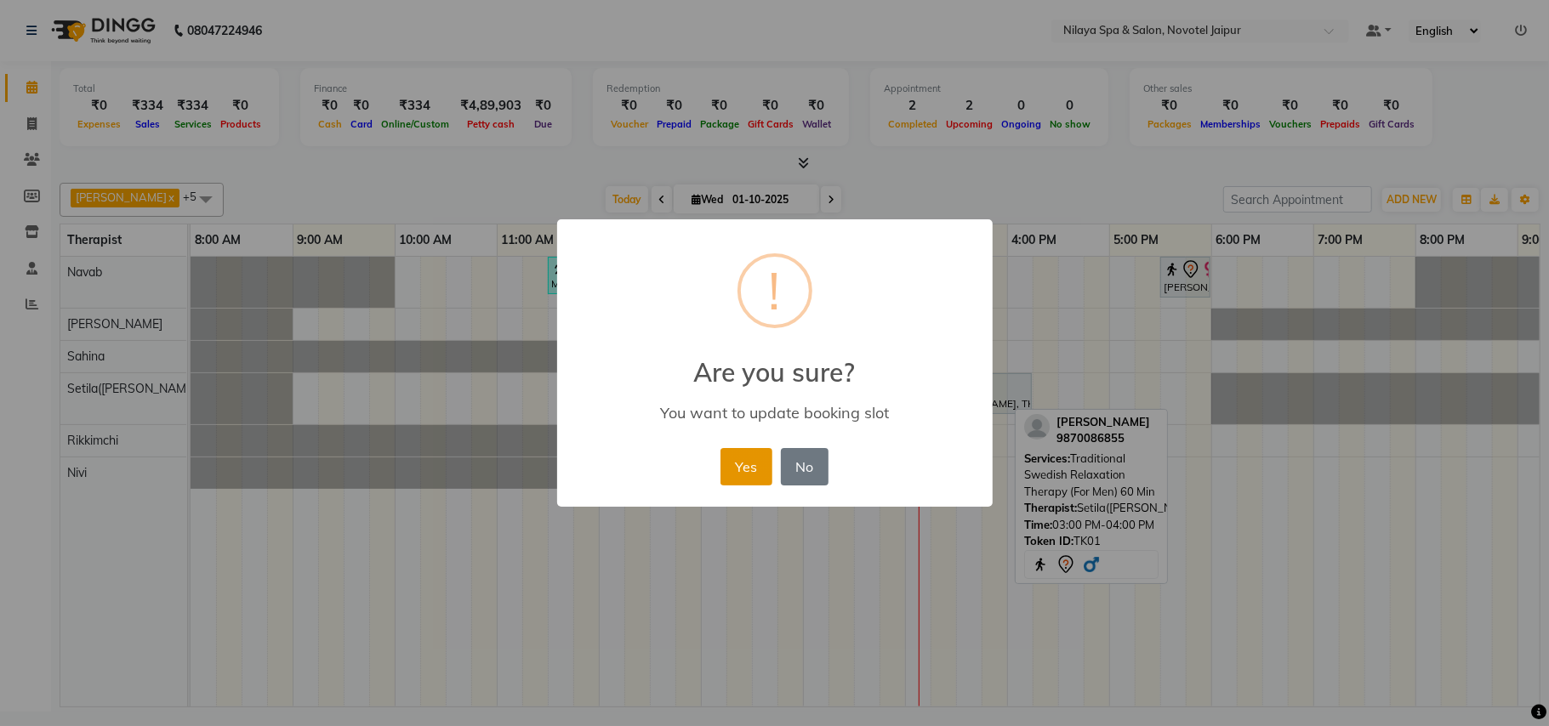
click at [736, 468] on button "Yes" at bounding box center [746, 466] width 52 height 37
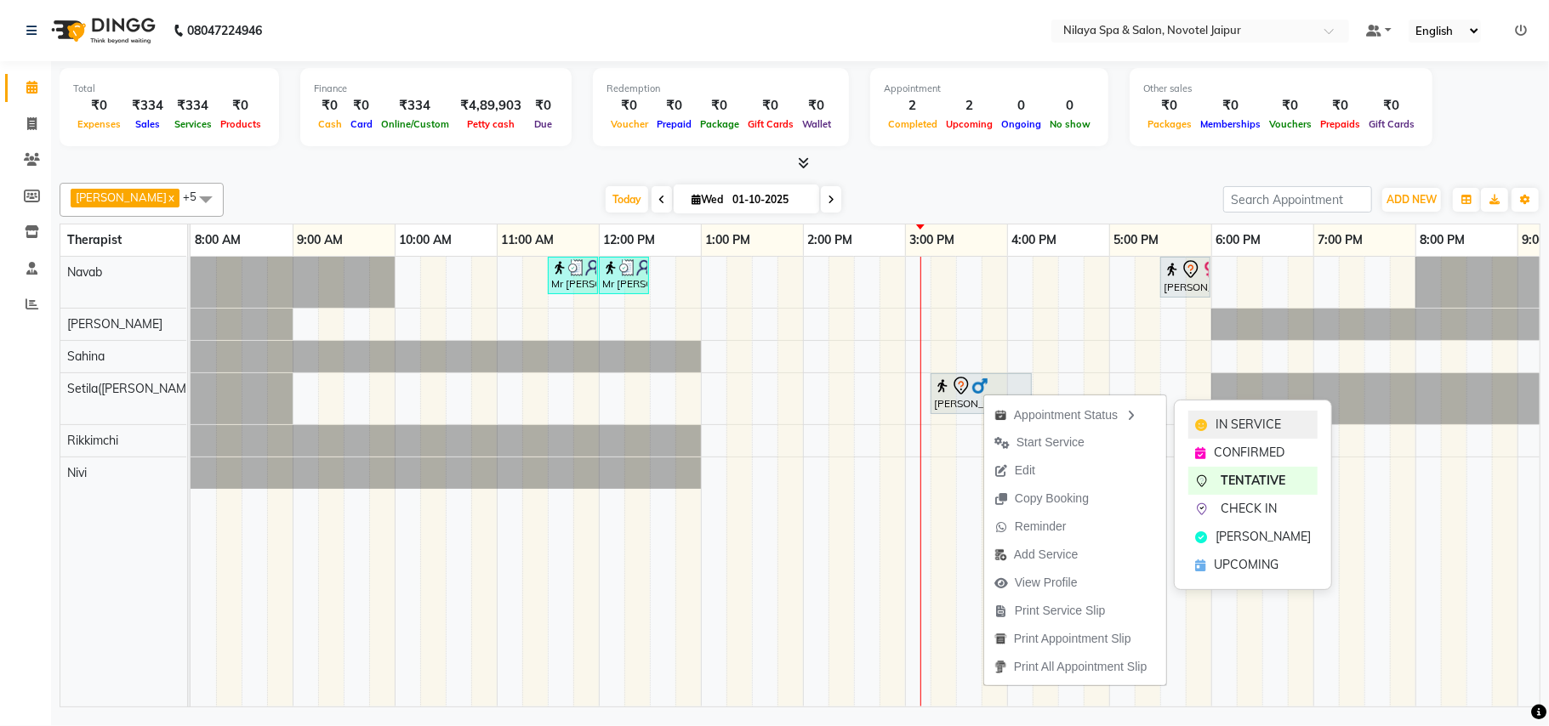
click at [1270, 427] on span "IN SERVICE" at bounding box center [1247, 425] width 65 height 18
